Goal: Information Seeking & Learning: Stay updated

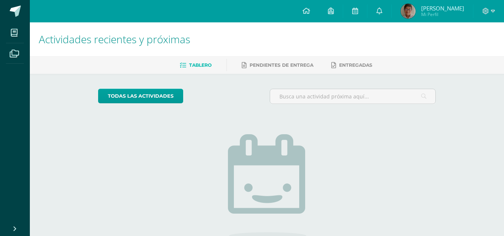
click at [310, 13] on icon at bounding box center [306, 10] width 7 height 7
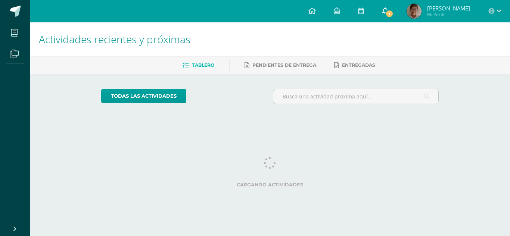
click at [397, 13] on link "1" at bounding box center [385, 11] width 24 height 22
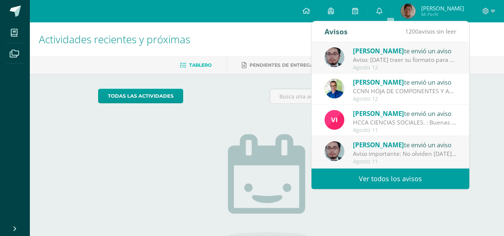
click at [393, 64] on div "Aviso: [DATE] traer su formato para continuar lo del ejercicio de Grecas" at bounding box center [405, 60] width 104 height 9
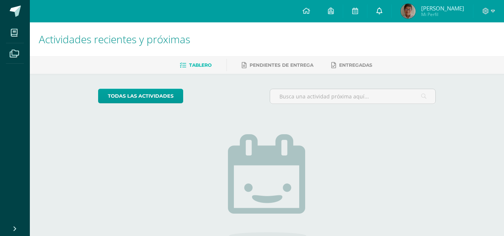
click at [383, 9] on icon at bounding box center [380, 10] width 6 height 7
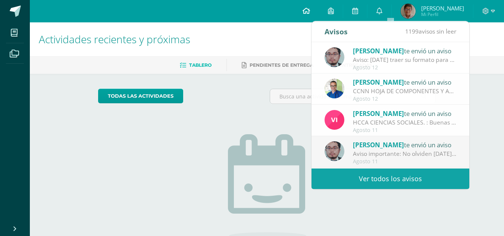
click at [310, 11] on icon at bounding box center [306, 10] width 7 height 7
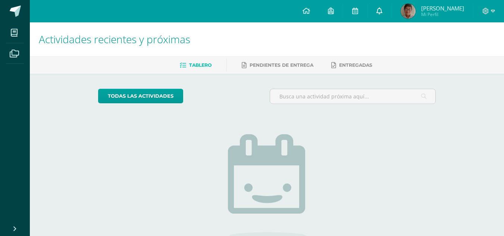
click at [383, 10] on icon at bounding box center [380, 10] width 6 height 7
